Goal: Task Accomplishment & Management: Complete application form

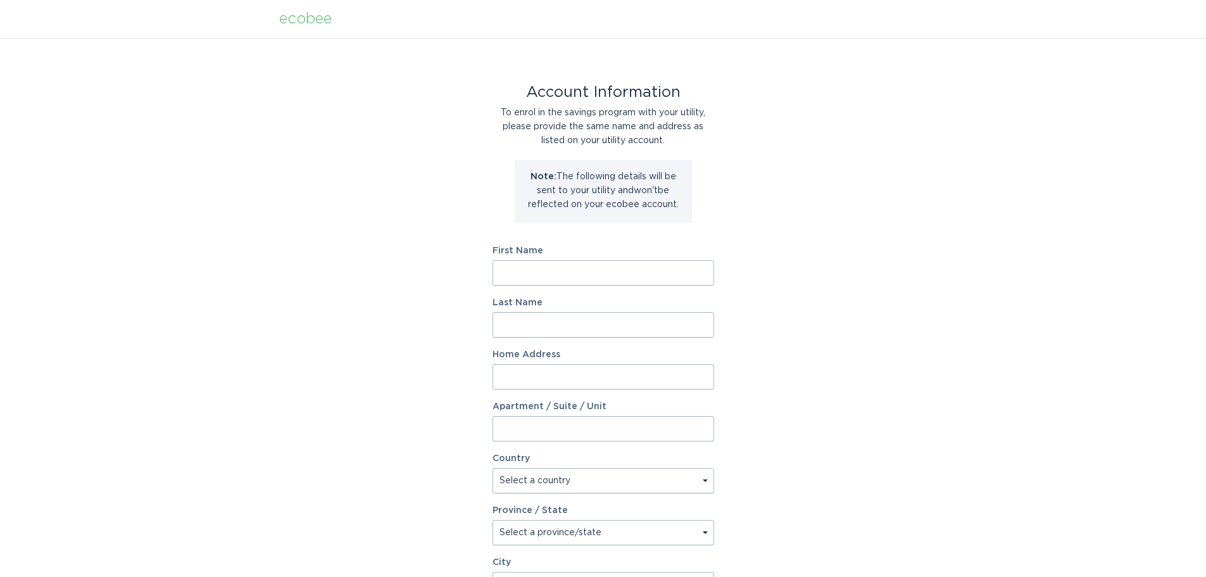
click at [618, 273] on input "First Name" at bounding box center [604, 272] width 222 height 25
type input "Kyle"
type input "Downey"
type input "6800 Pittsford Palmyra Rd"
select select "US"
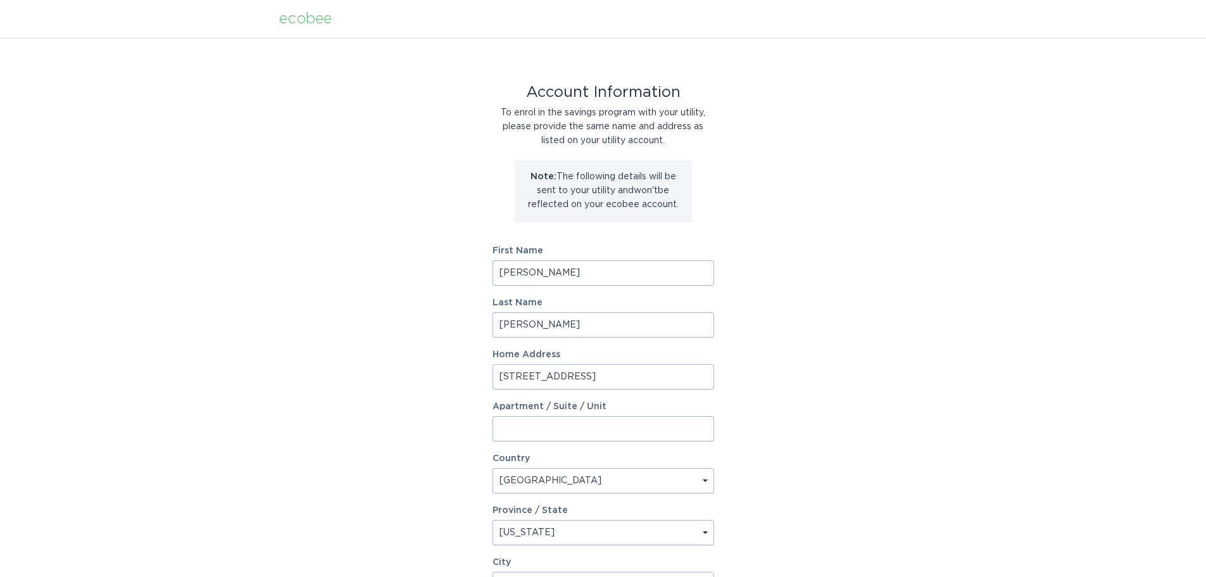
select select "NY"
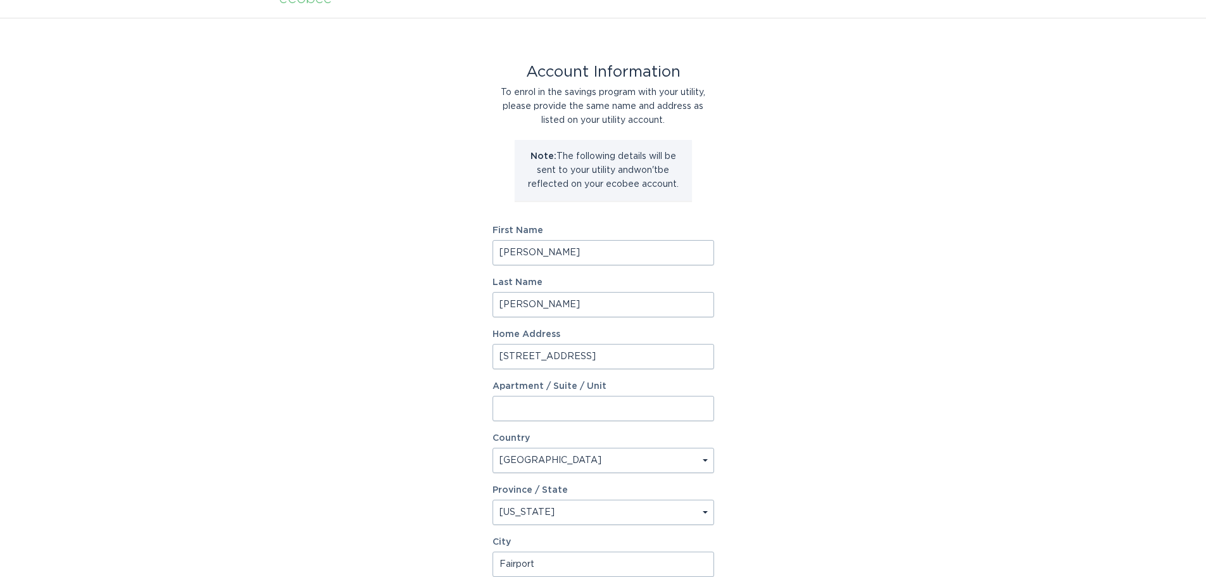
type input "Fairport"
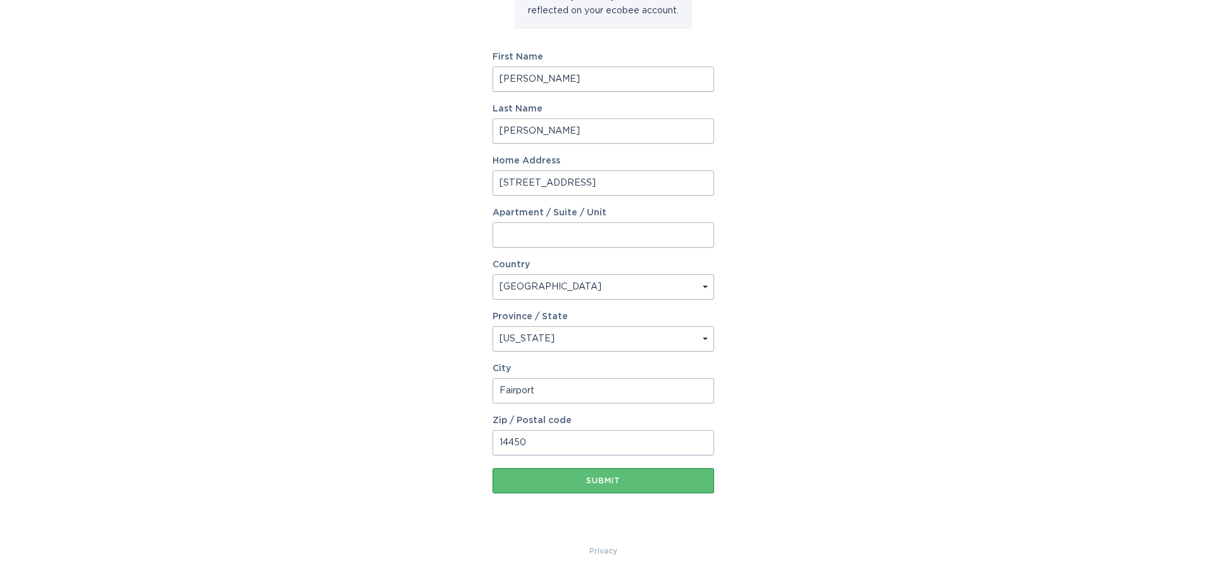
type input "14450"
click at [606, 475] on button "Submit" at bounding box center [604, 480] width 222 height 25
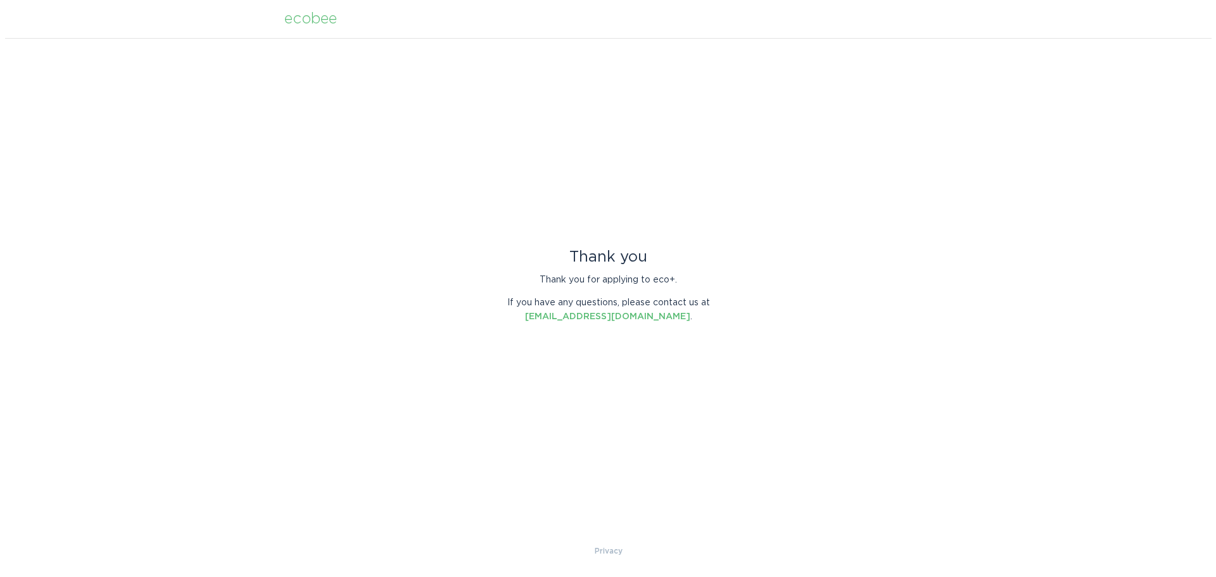
scroll to position [0, 0]
click at [769, 186] on div "Thank you Thank you for applying to eco+. If you have any questions, please con…" at bounding box center [608, 291] width 1216 height 506
